Goal: Information Seeking & Learning: Check status

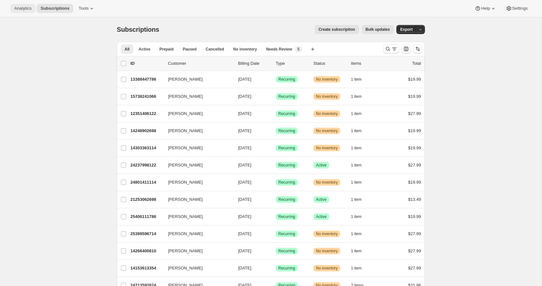
click at [29, 4] on button "Analytics" at bounding box center [22, 8] width 25 height 9
click at [18, 11] on button "Analytics" at bounding box center [22, 8] width 25 height 9
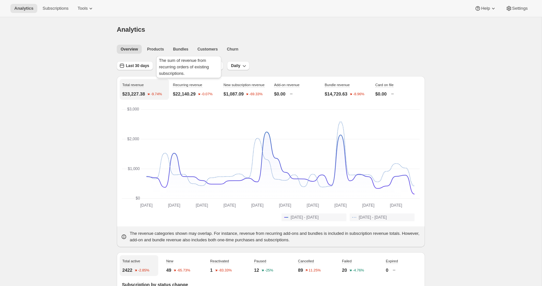
click at [189, 86] on span "Recurring revenue" at bounding box center [187, 85] width 29 height 4
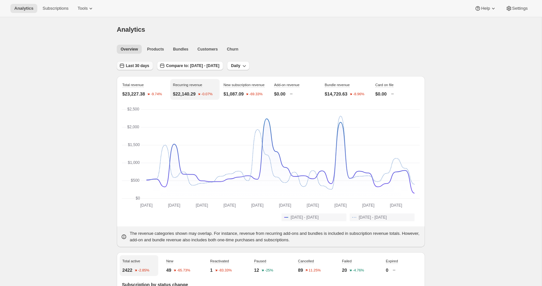
click at [142, 67] on span "Last 30 days" at bounding box center [137, 65] width 23 height 5
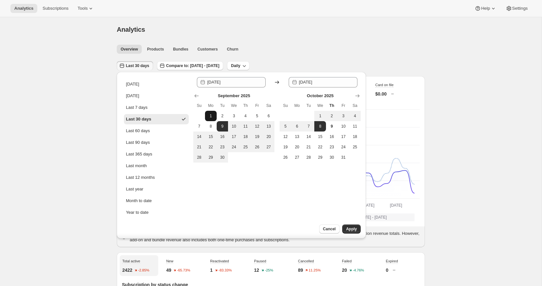
click at [206, 112] on button "1" at bounding box center [211, 116] width 12 height 10
type input "2025-09-01"
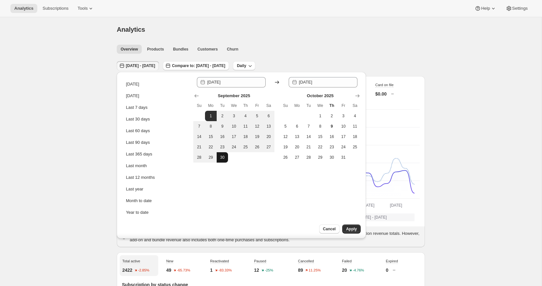
click at [220, 158] on span "30" at bounding box center [222, 157] width 6 height 5
type input "[DATE]"
click at [345, 224] on div "Since 2025-09-01 Until 2025-09-30 September 2025 Su Mo Tu We Th Fr Sa 1 2 3 4 5…" at bounding box center [276, 155] width 167 height 157
click at [347, 226] on button "Apply" at bounding box center [351, 229] width 18 height 9
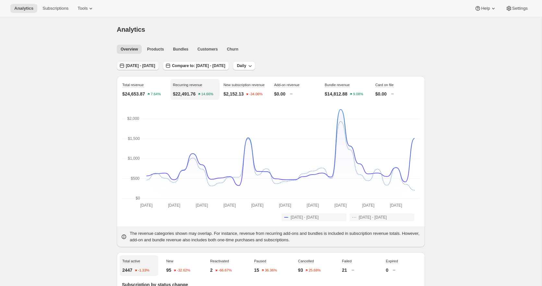
click at [155, 64] on span "Sep 01, 2025 - Sep 30, 2025" at bounding box center [140, 65] width 29 height 5
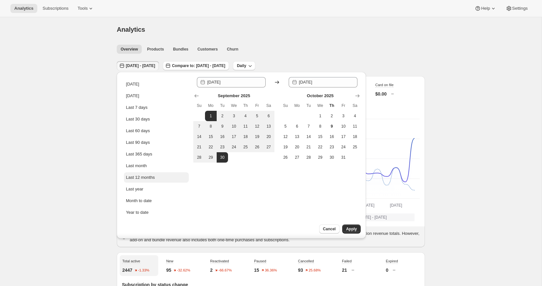
click at [135, 173] on button "Last 12 months" at bounding box center [156, 177] width 65 height 10
type input "2024-10-01"
click at [351, 228] on span "Apply" at bounding box center [351, 229] width 11 height 5
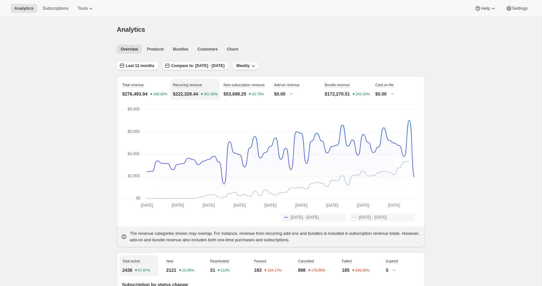
click at [249, 66] on span "Weekly" at bounding box center [242, 65] width 13 height 5
click at [273, 102] on span "Monthly" at bounding box center [270, 101] width 15 height 5
